Goal: Information Seeking & Learning: Learn about a topic

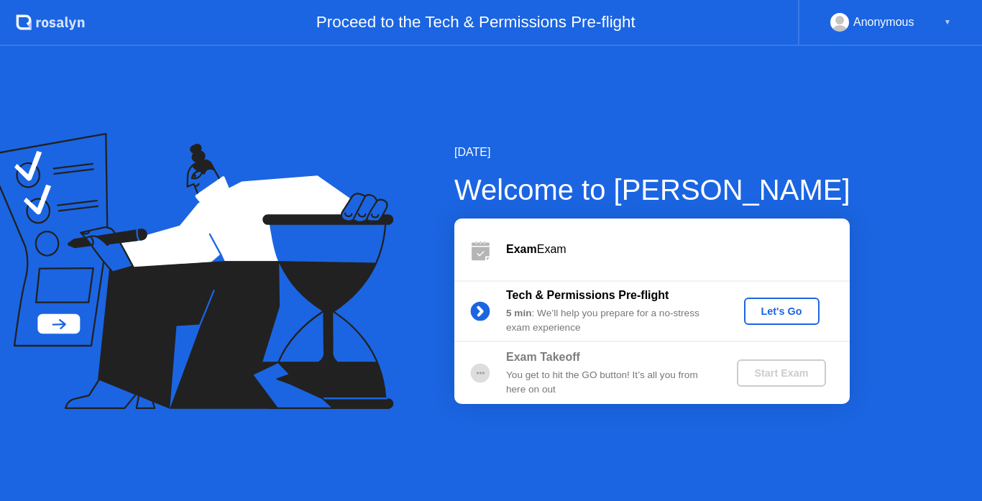
click at [776, 305] on div "Let's Go" at bounding box center [782, 311] width 64 height 12
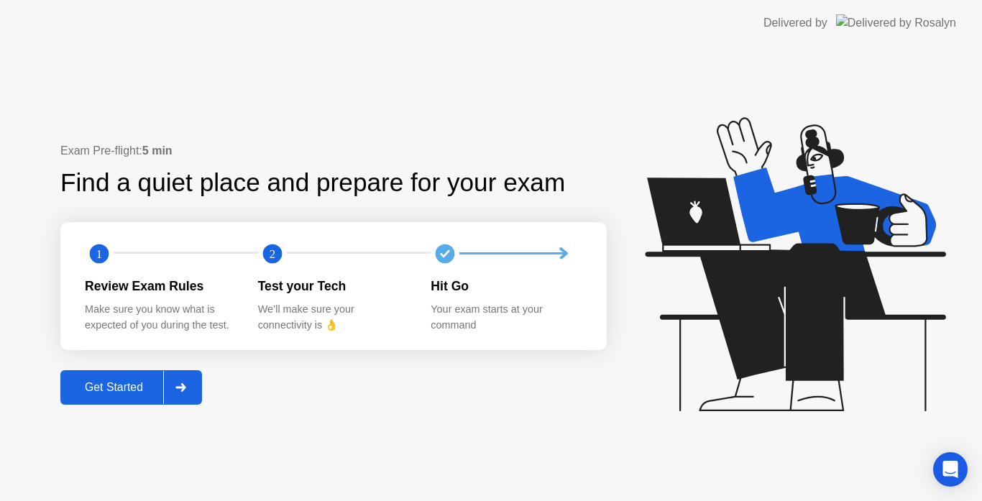
click at [147, 390] on div "Get Started" at bounding box center [114, 387] width 98 height 13
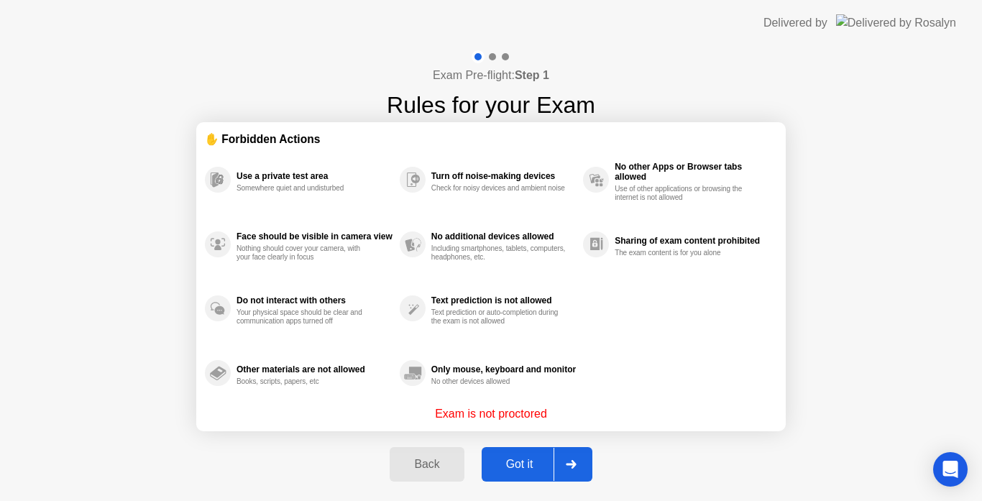
click at [538, 470] on div "Got it" at bounding box center [520, 464] width 68 height 13
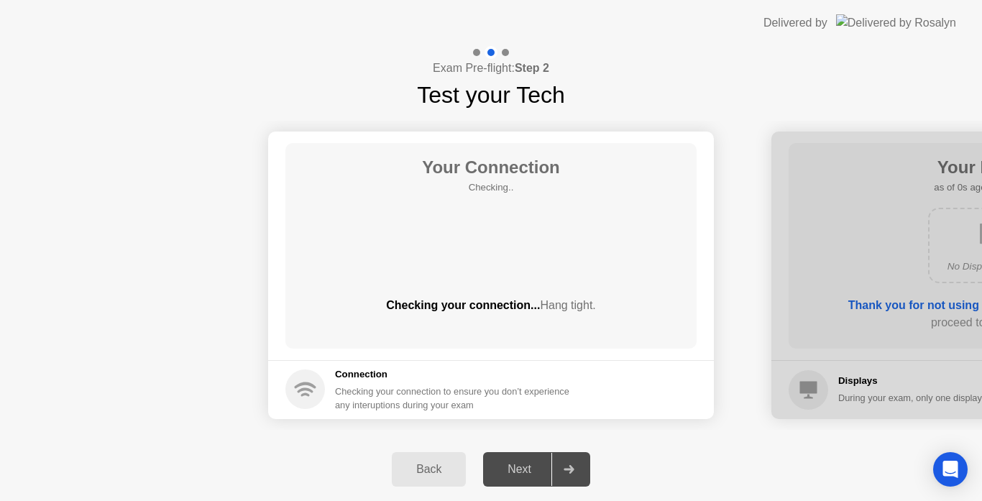
click at [570, 471] on icon at bounding box center [569, 469] width 11 height 9
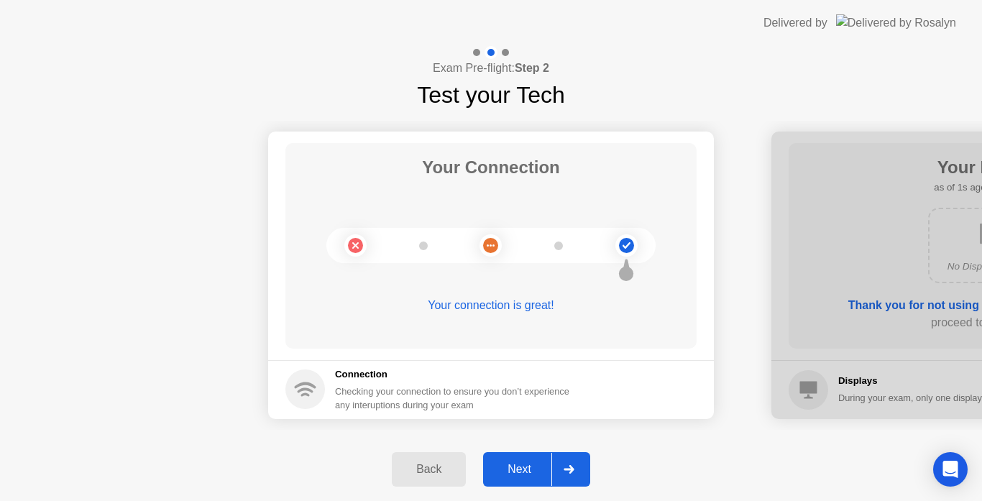
click at [528, 464] on div "Next" at bounding box center [519, 469] width 64 height 13
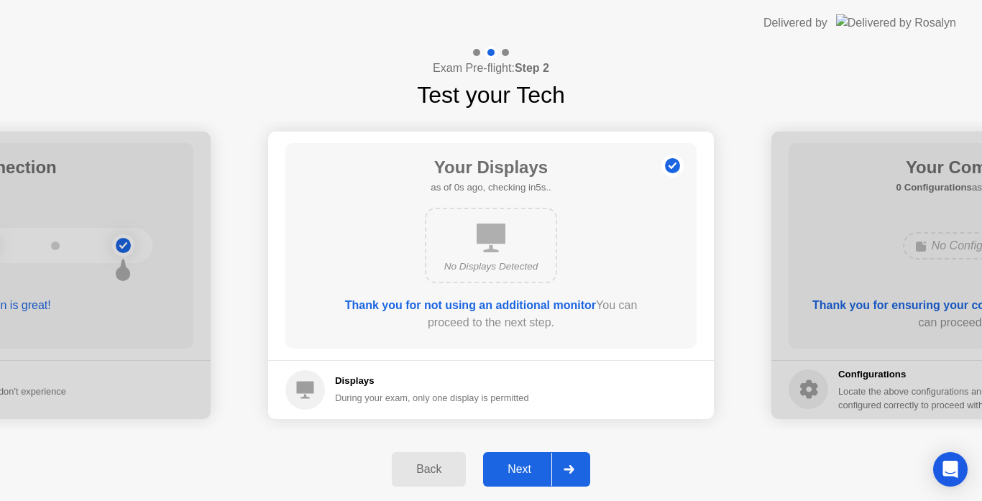
click at [528, 464] on div "Next" at bounding box center [519, 469] width 64 height 13
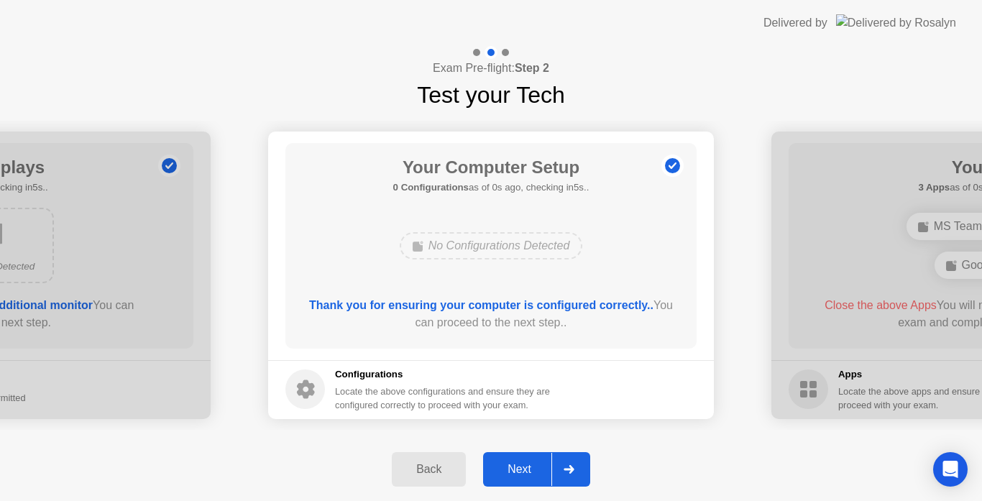
click at [528, 464] on div "Next" at bounding box center [519, 469] width 64 height 13
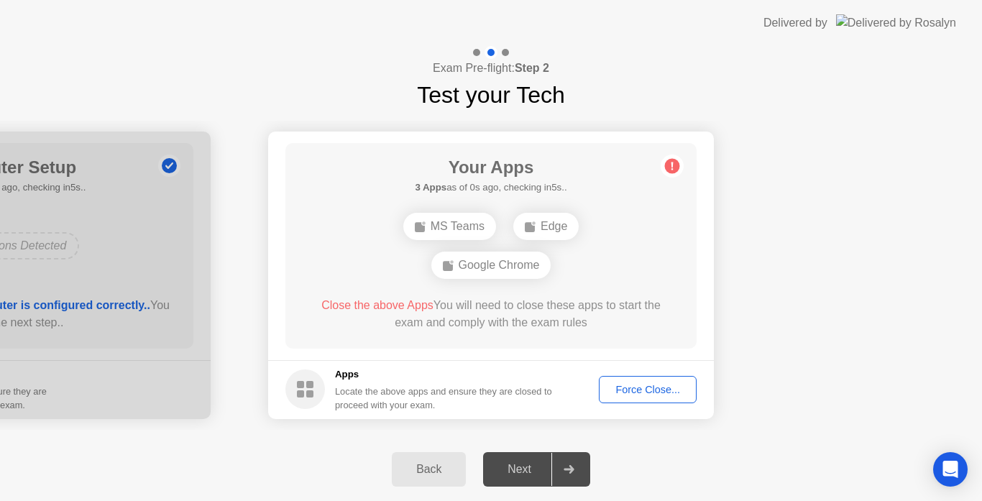
click at [640, 395] on div "Force Close..." at bounding box center [648, 390] width 88 height 12
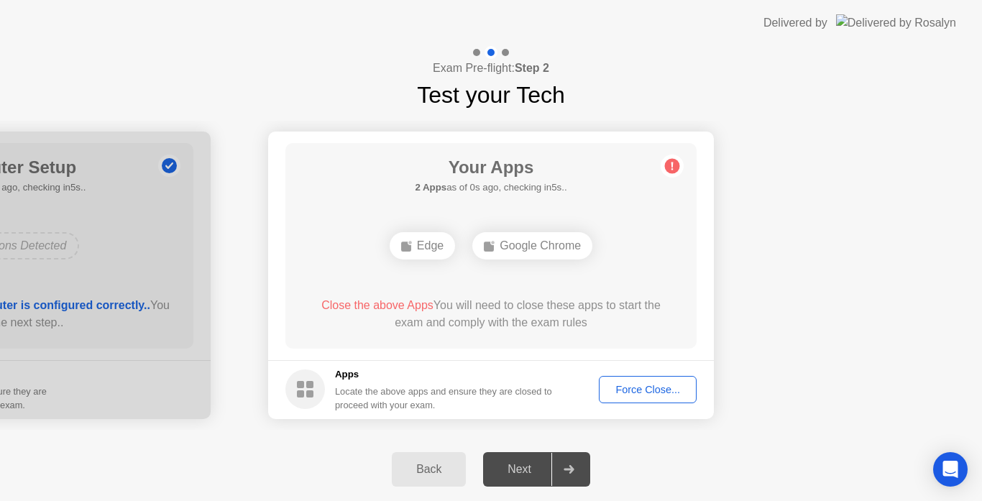
click at [631, 394] on div "Force Close..." at bounding box center [648, 390] width 88 height 12
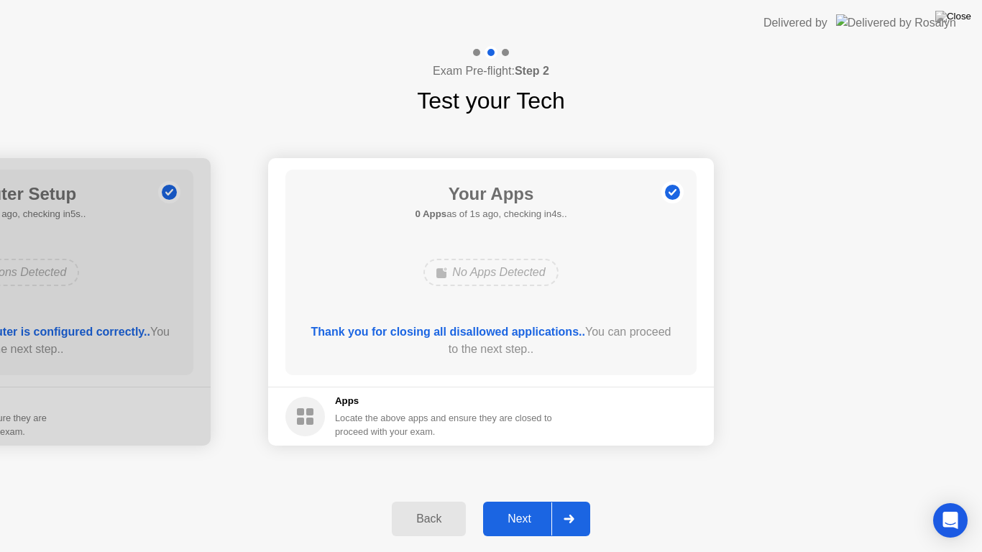
click at [532, 500] on div "Next" at bounding box center [519, 518] width 64 height 13
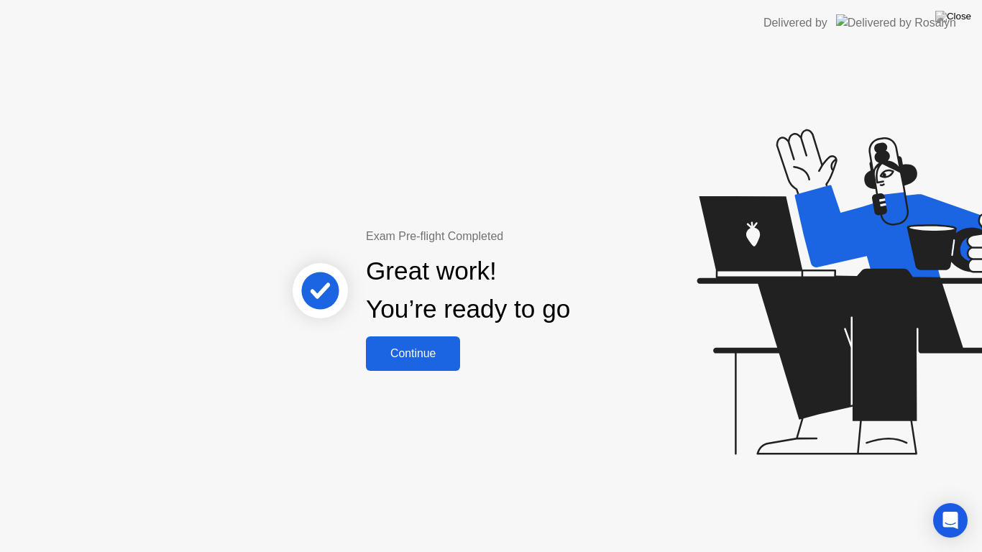
click at [442, 366] on button "Continue" at bounding box center [413, 353] width 94 height 35
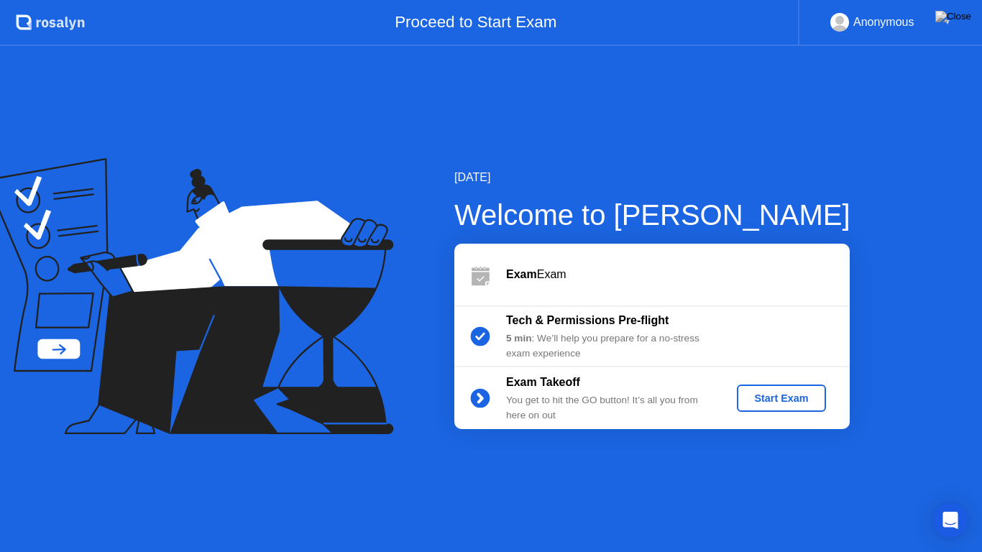
click at [799, 403] on div "Start Exam" at bounding box center [781, 398] width 77 height 12
